Goal: Browse casually: Explore the website without a specific task or goal

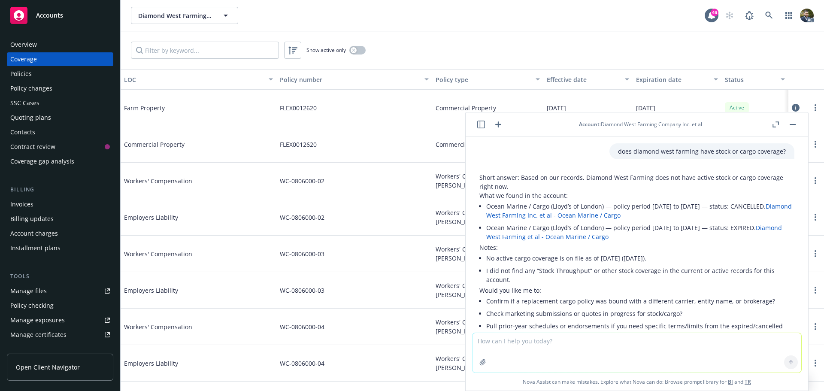
scroll to position [443, 0]
